Goal: Task Accomplishment & Management: Manage account settings

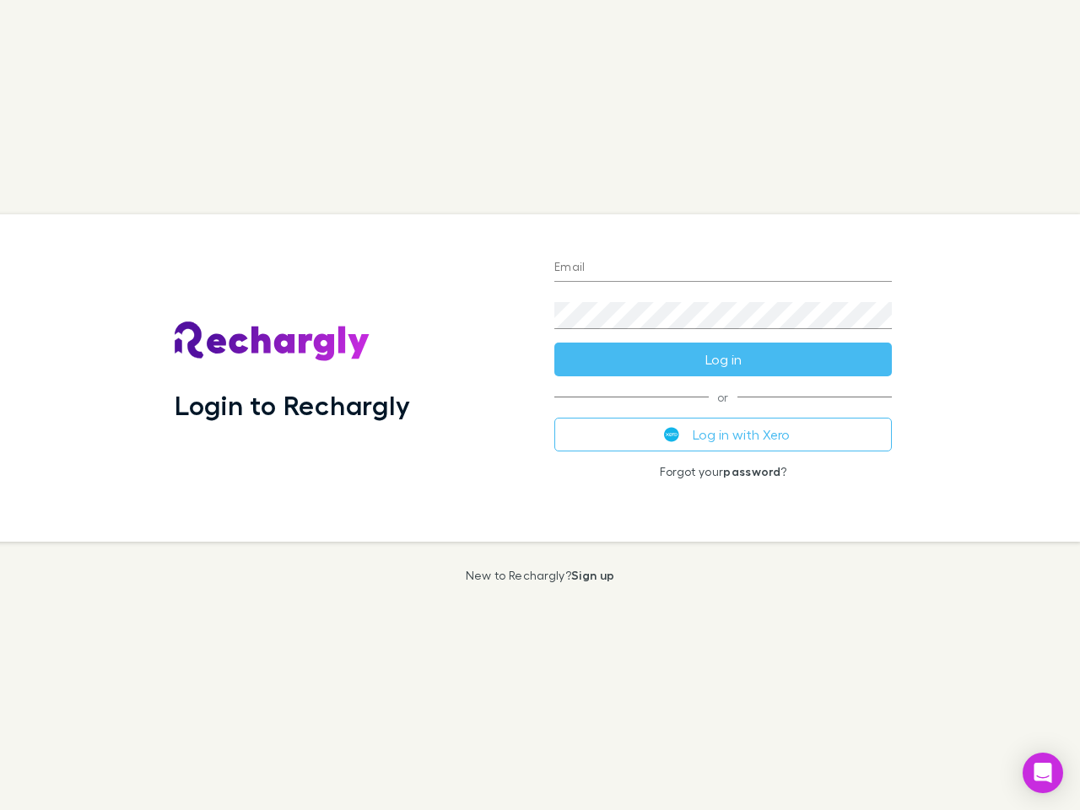
click at [540, 405] on div "Login to Rechargly" at bounding box center [351, 377] width 380 height 327
click at [723, 268] on input "Email" at bounding box center [722, 268] width 337 height 27
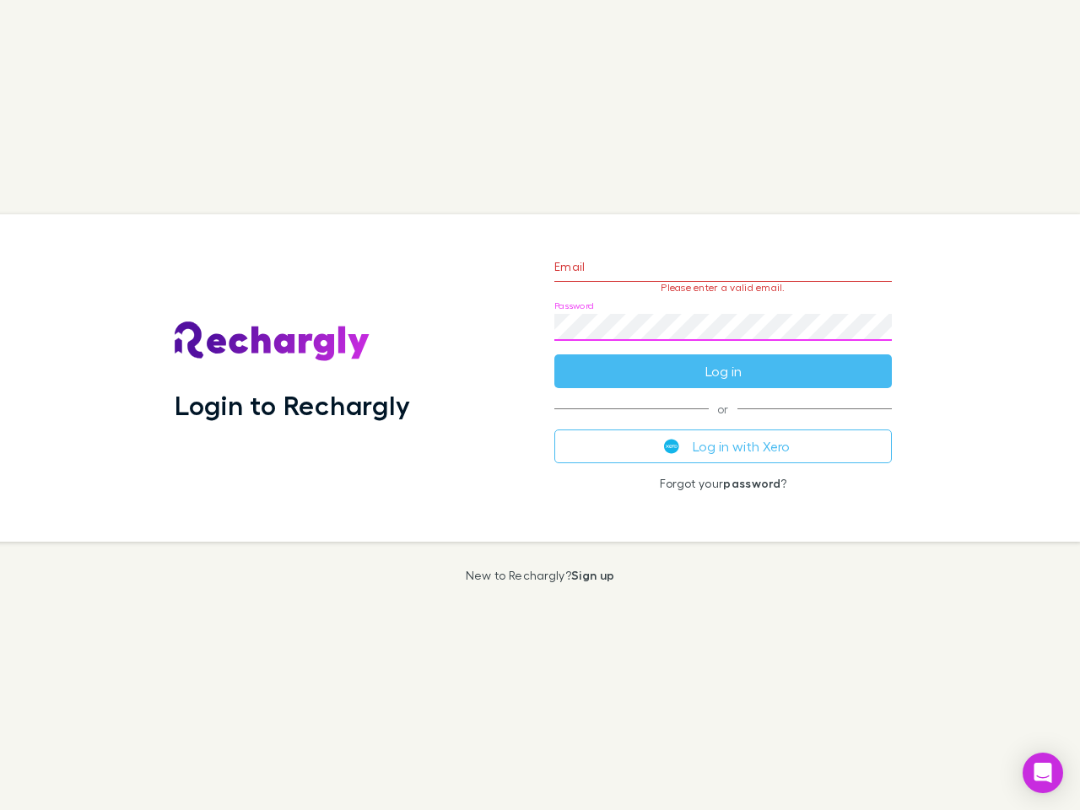
click at [723, 359] on form "Email Please enter a valid email. Password Log in" at bounding box center [722, 314] width 337 height 147
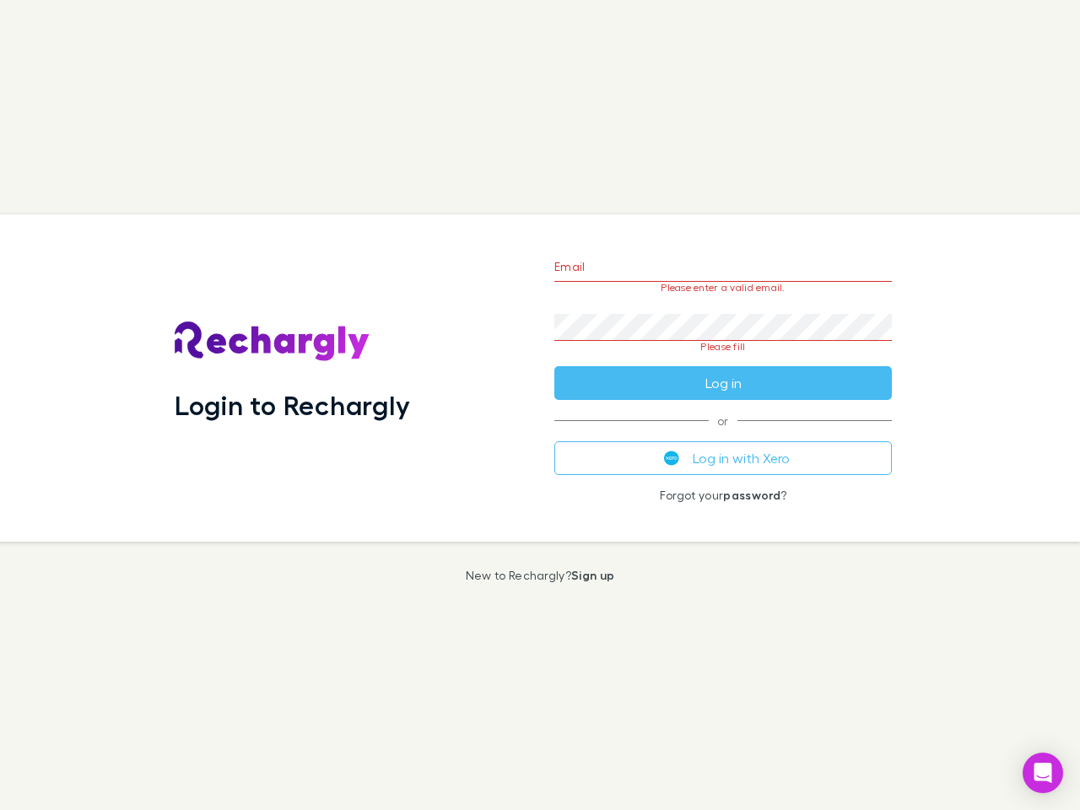
click at [723, 434] on div "Email Please enter a valid email. Password Please fill Log in or Log in with Xe…" at bounding box center [723, 377] width 364 height 327
click at [1043, 773] on icon "Open Intercom Messenger" at bounding box center [1043, 773] width 18 height 20
